Goal: Information Seeking & Learning: Learn about a topic

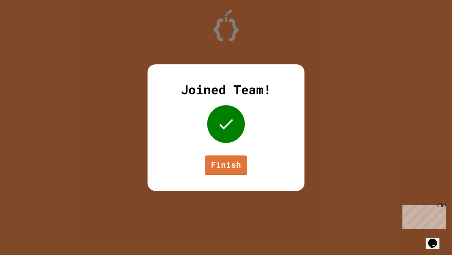
click at [442, 206] on div "Close" at bounding box center [442, 207] width 8 height 8
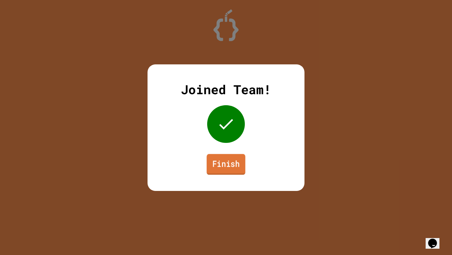
click at [231, 172] on link "Finish" at bounding box center [226, 164] width 39 height 21
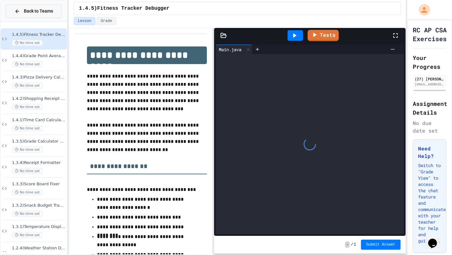
click at [47, 11] on span "Back to Teams" at bounding box center [38, 11] width 29 height 7
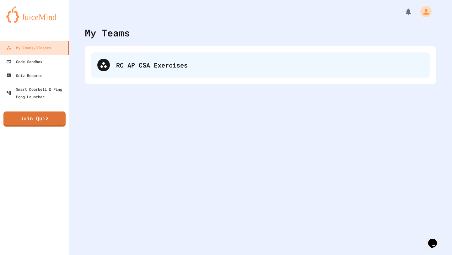
click at [136, 68] on div "RC AP CSA Exercises" at bounding box center [270, 64] width 308 height 9
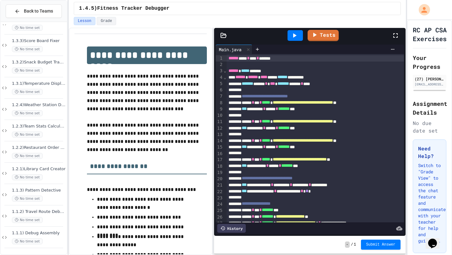
drag, startPoint x: 240, startPoint y: 36, endPoint x: 265, endPoint y: 38, distance: 24.9
click at [265, 38] on div "Tests" at bounding box center [312, 35] width 159 height 17
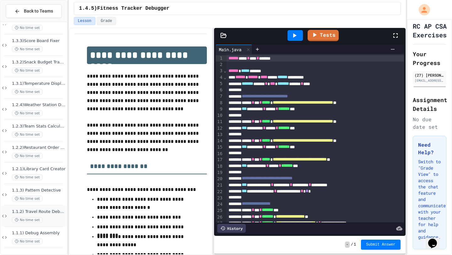
click at [41, 212] on span "1.1.2) Travel Route Debugger" at bounding box center [39, 211] width 54 height 5
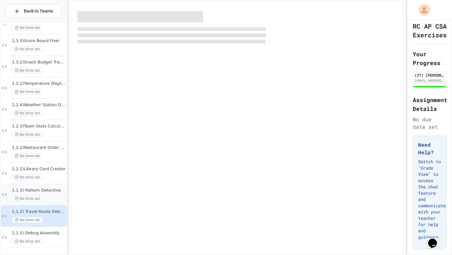
scroll to position [136, 0]
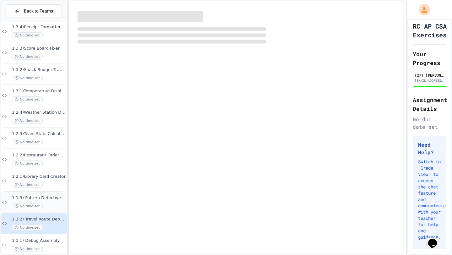
click at [42, 195] on span "1.1.3) Pattern Detective" at bounding box center [39, 197] width 54 height 5
